Goal: Navigation & Orientation: Find specific page/section

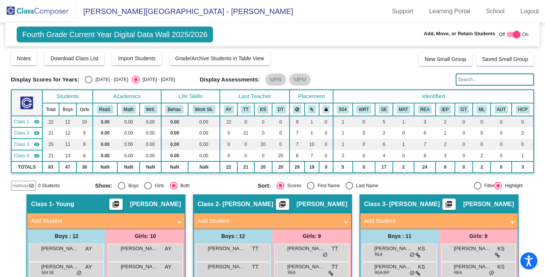
scroll to position [379, 0]
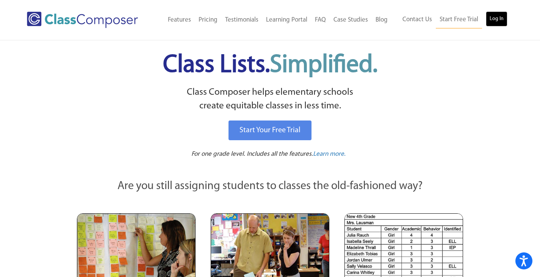
click at [496, 16] on link "Log In" at bounding box center [496, 18] width 22 height 15
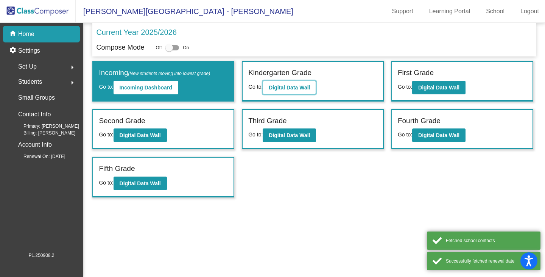
click at [289, 88] on b "Digital Data Wall" at bounding box center [289, 87] width 41 height 6
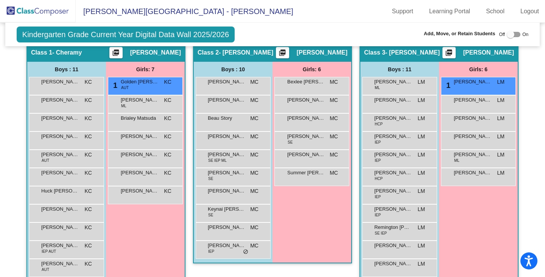
scroll to position [189, 0]
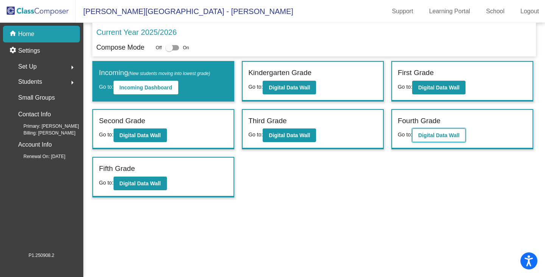
click at [454, 136] on b "Digital Data Wall" at bounding box center [438, 135] width 41 height 6
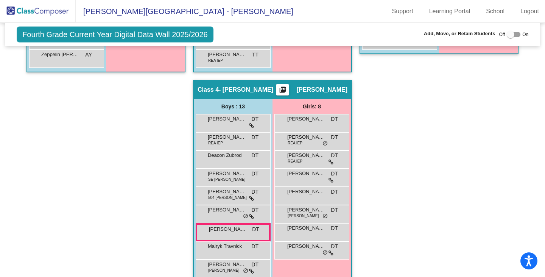
scroll to position [417, 0]
